Goal: Use online tool/utility: Utilize a website feature to perform a specific function

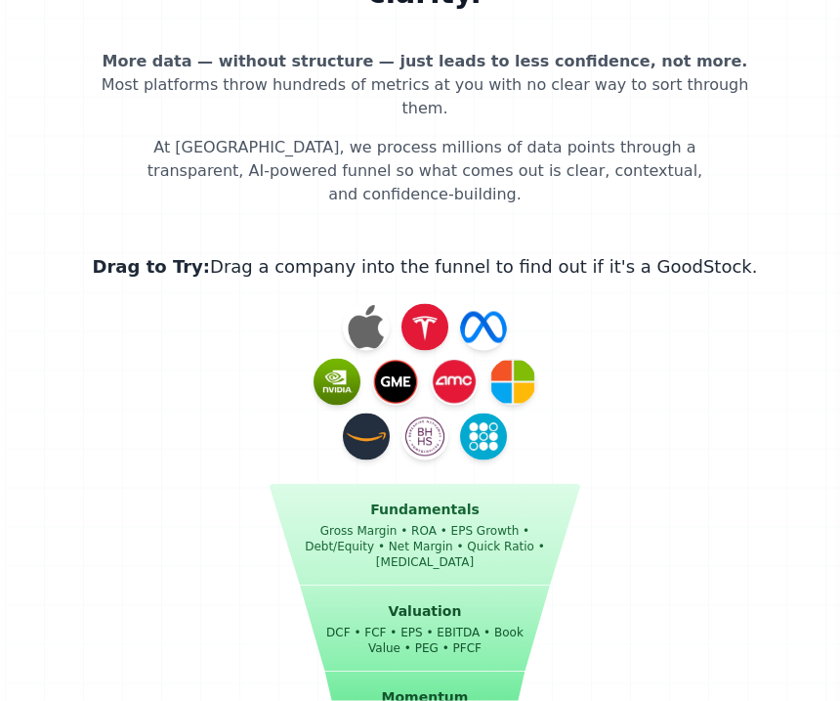
scroll to position [2252, 0]
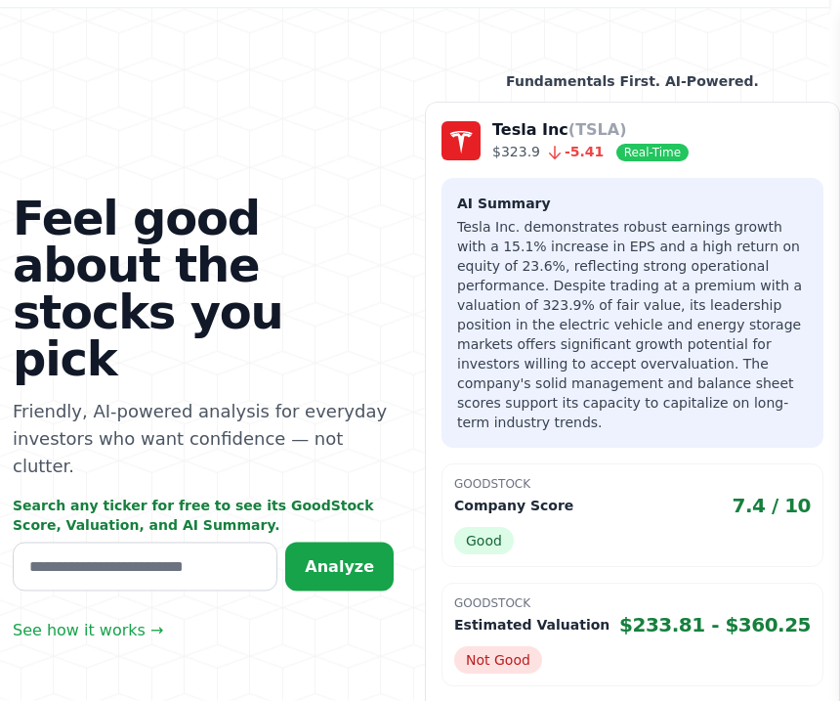
scroll to position [100, 11]
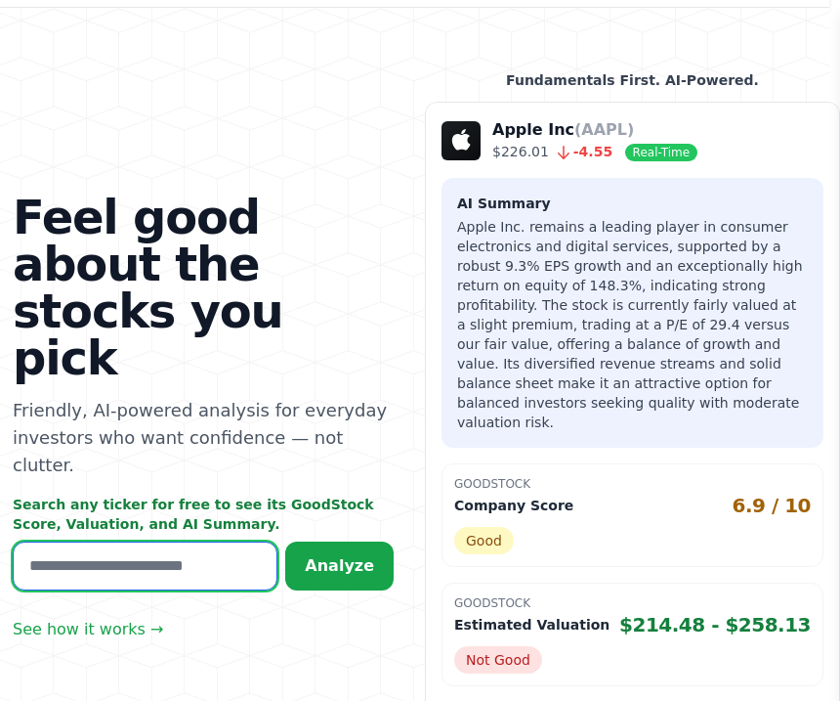
click at [175, 541] on input "text" at bounding box center [145, 565] width 265 height 49
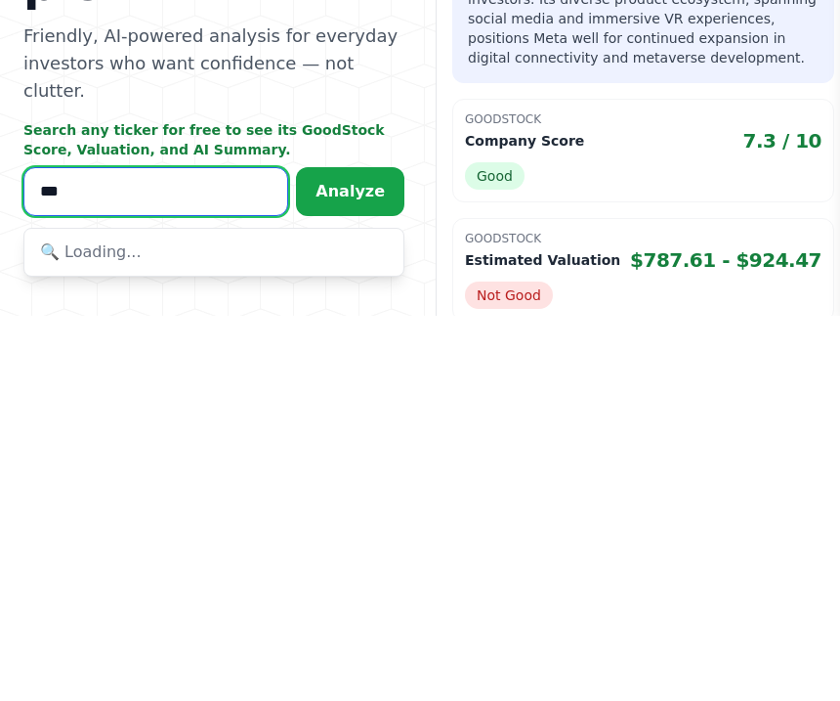
type input "****"
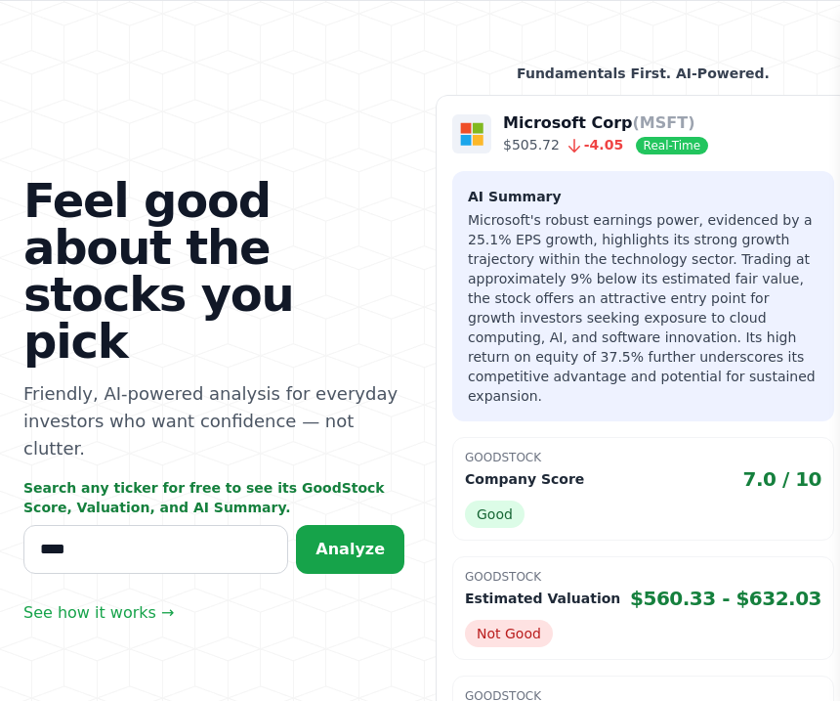
scroll to position [109, 0]
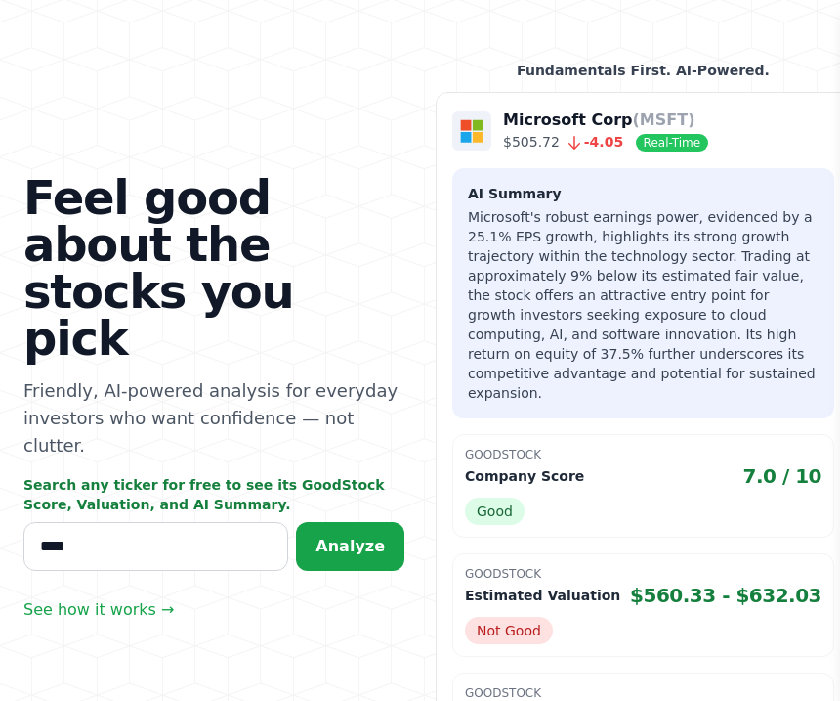
click at [361, 537] on span "Analyze" at bounding box center [350, 546] width 69 height 19
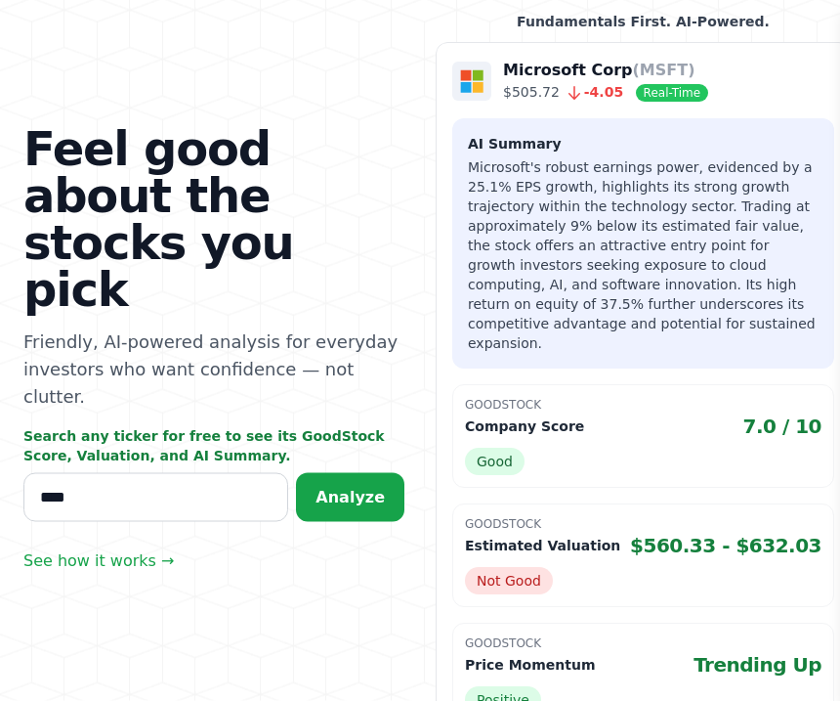
scroll to position [159, 0]
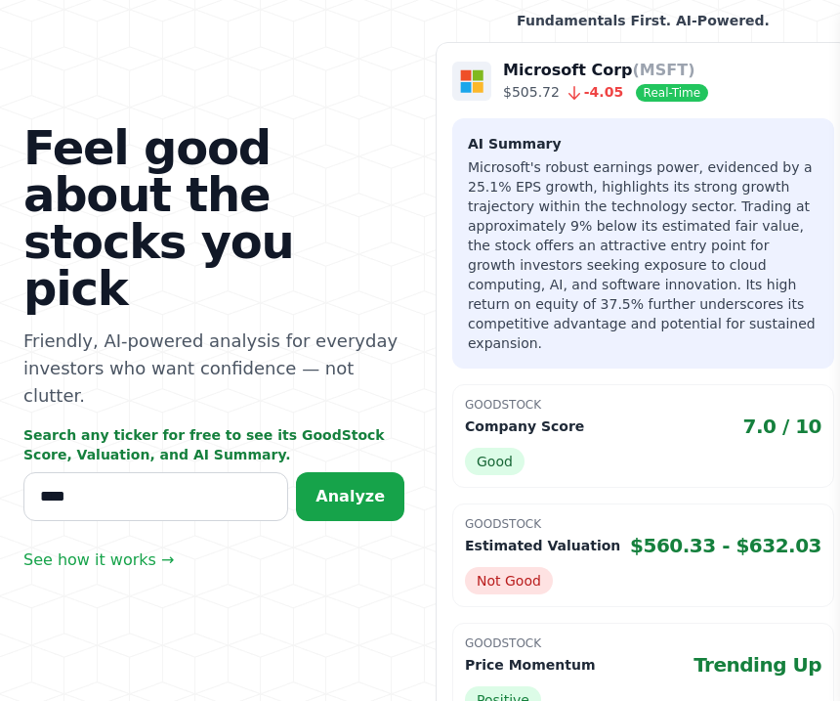
click at [92, 548] on link "See how it works →" at bounding box center [98, 559] width 151 height 23
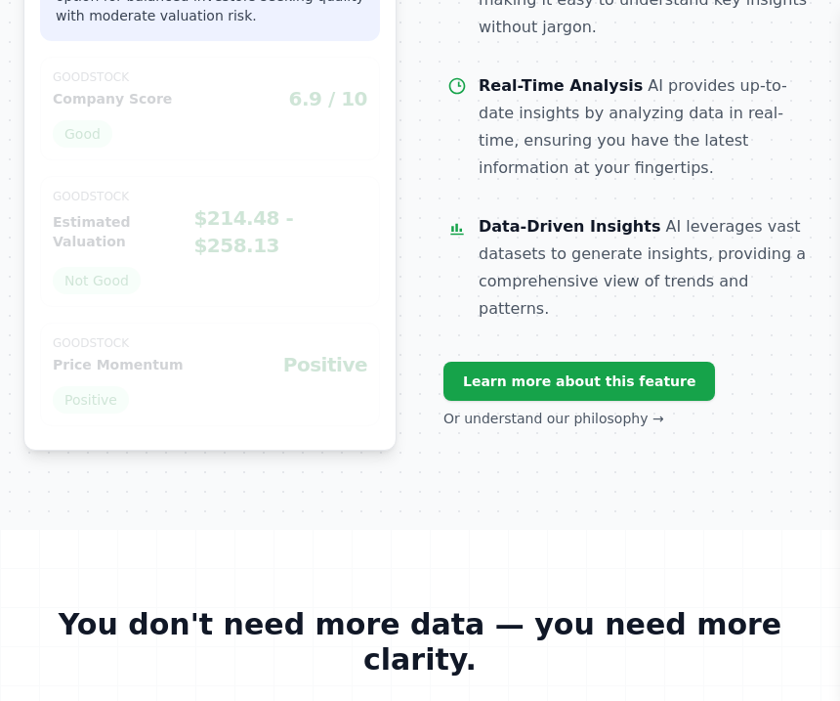
scroll to position [1584, 0]
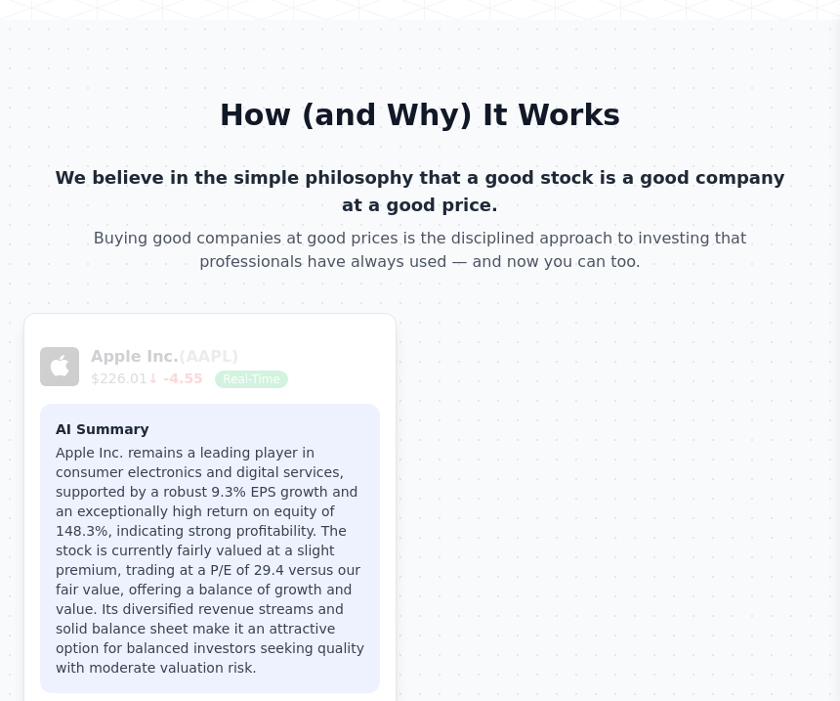
scroll to position [972, 0]
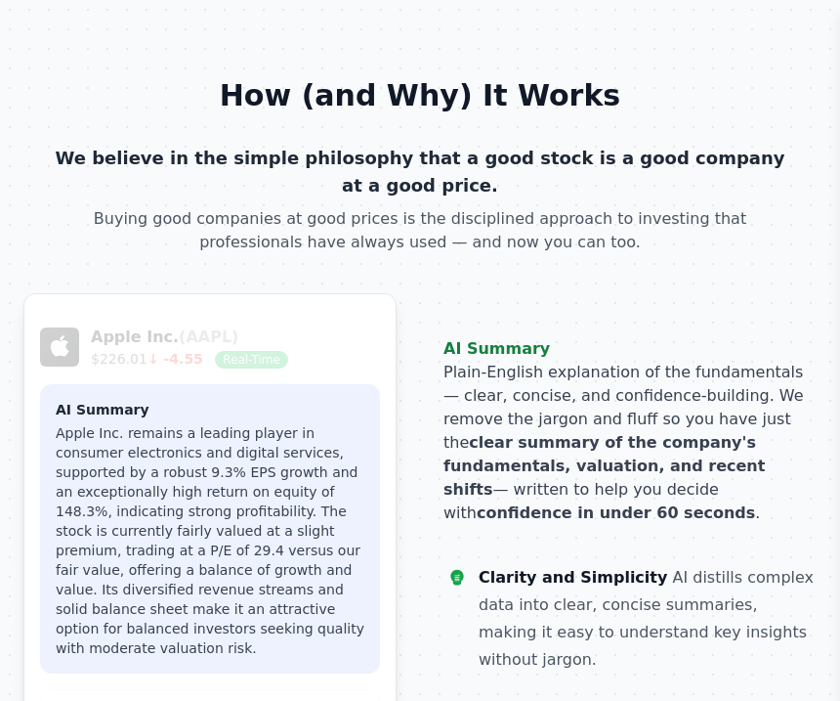
scroll to position [997, 0]
